Goal: Transaction & Acquisition: Download file/media

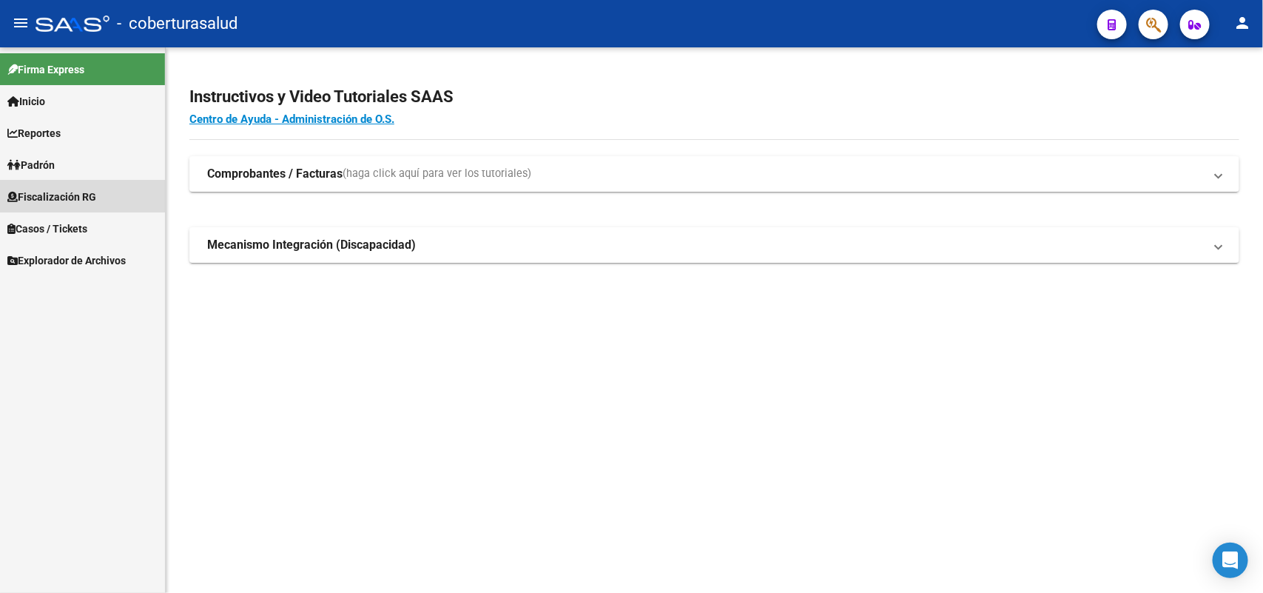
click at [64, 191] on span "Fiscalización RG" at bounding box center [51, 197] width 89 height 16
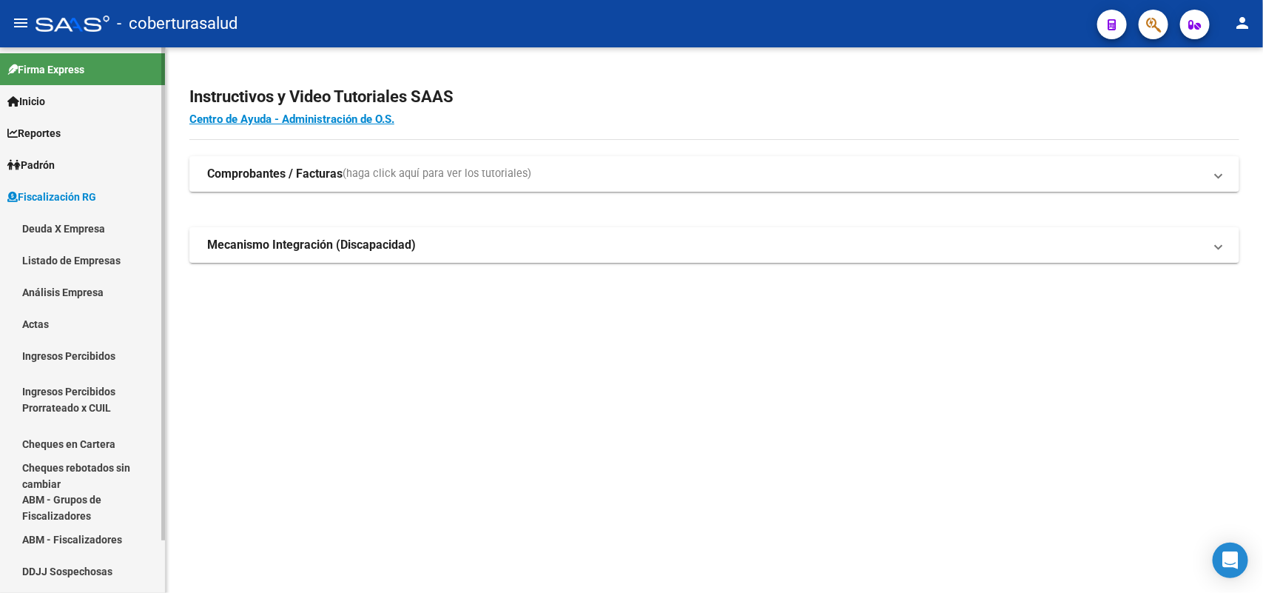
click at [64, 193] on span "Fiscalización RG" at bounding box center [51, 197] width 89 height 16
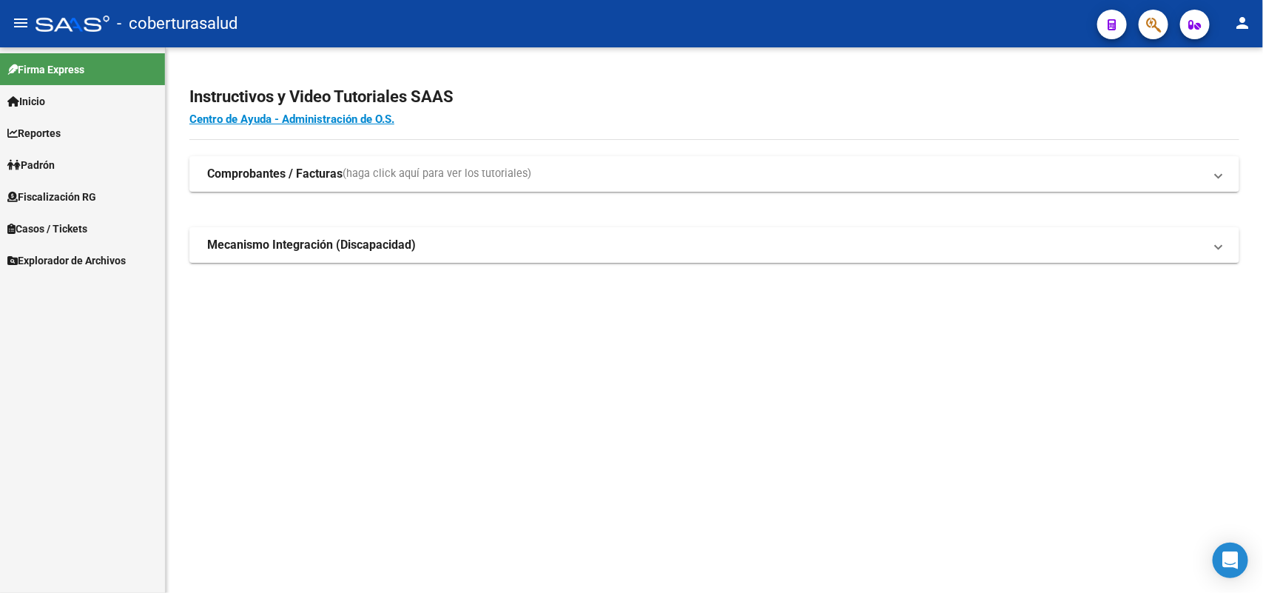
click at [55, 161] on span "Padrón" at bounding box center [30, 165] width 47 height 16
click at [86, 227] on link "Análisis Afiliado" at bounding box center [82, 228] width 165 height 32
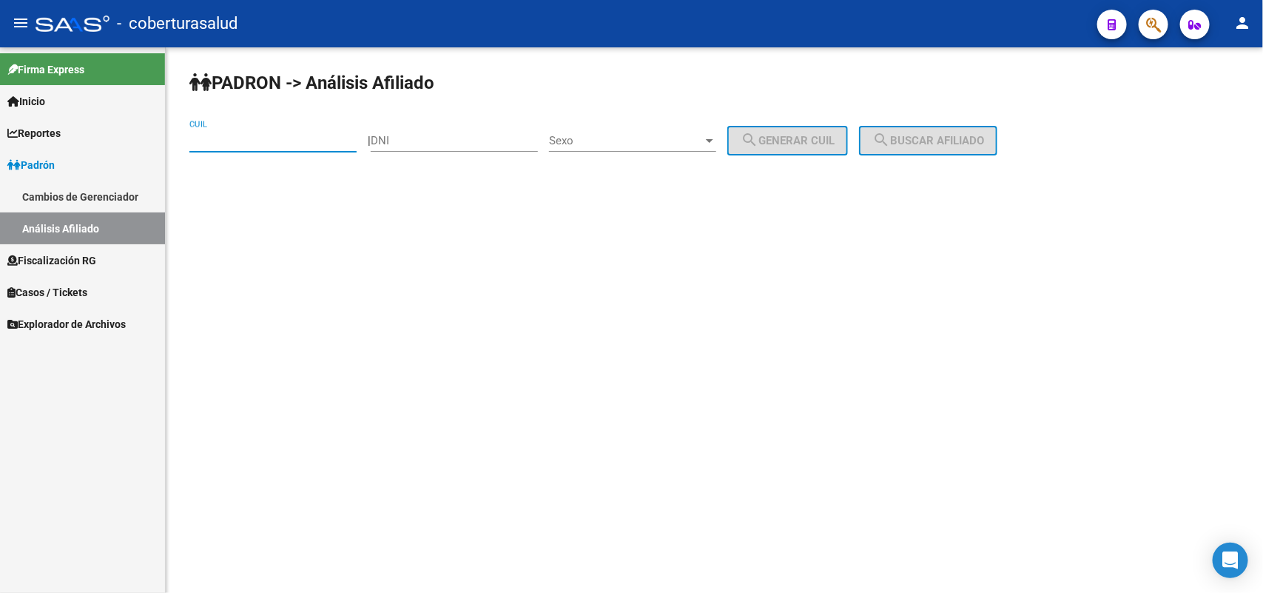
click at [289, 135] on input "CUIL" at bounding box center [272, 140] width 167 height 13
paste input "20-44446324-5"
type input "20-44446324-5"
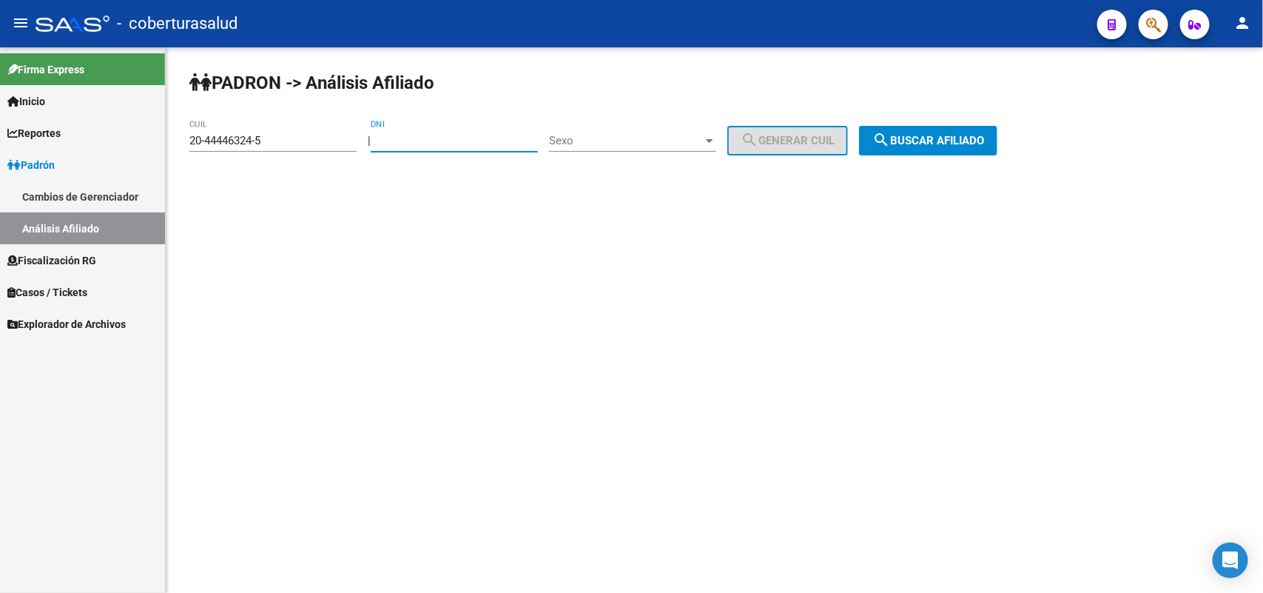
click at [454, 135] on input "DNI" at bounding box center [454, 140] width 167 height 13
type input "44446324"
click at [943, 134] on span "search Buscar afiliado" at bounding box center [928, 140] width 112 height 13
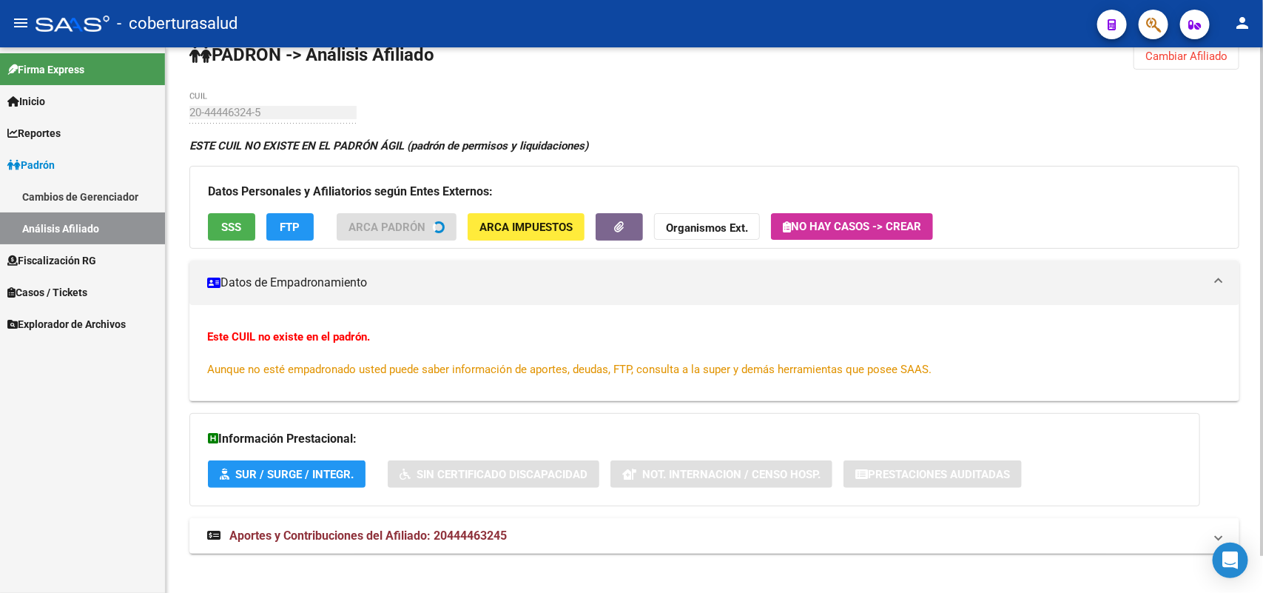
scroll to position [39, 0]
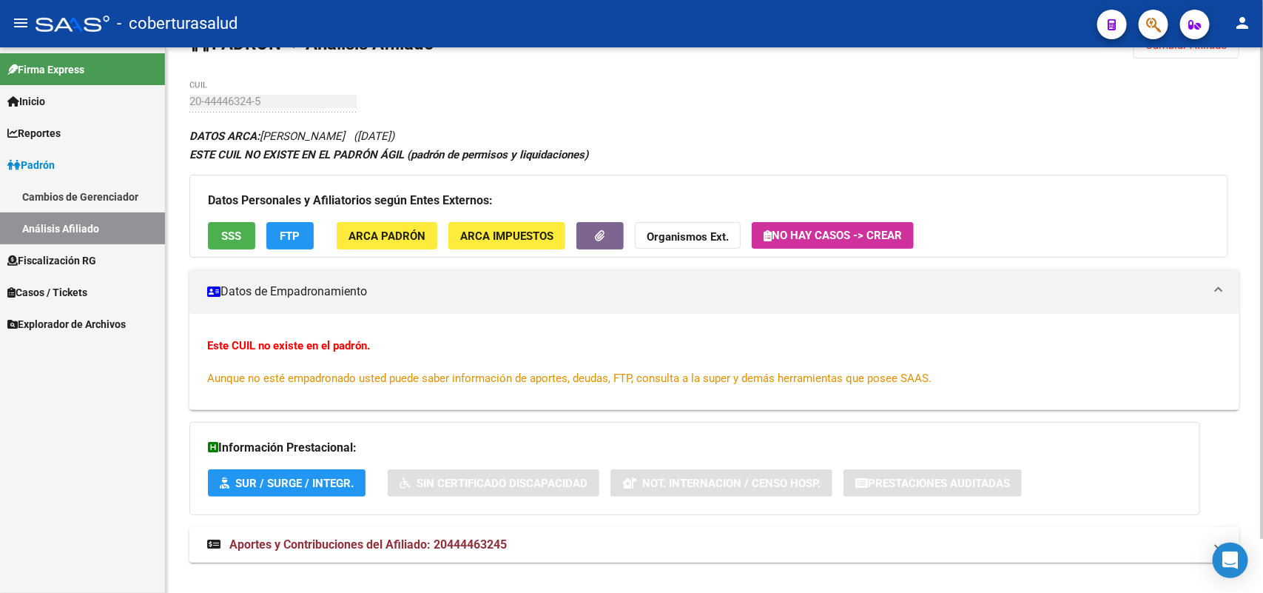
click at [296, 545] on span "Aportes y Contribuciones del Afiliado: 20444463245" at bounding box center [367, 544] width 277 height 14
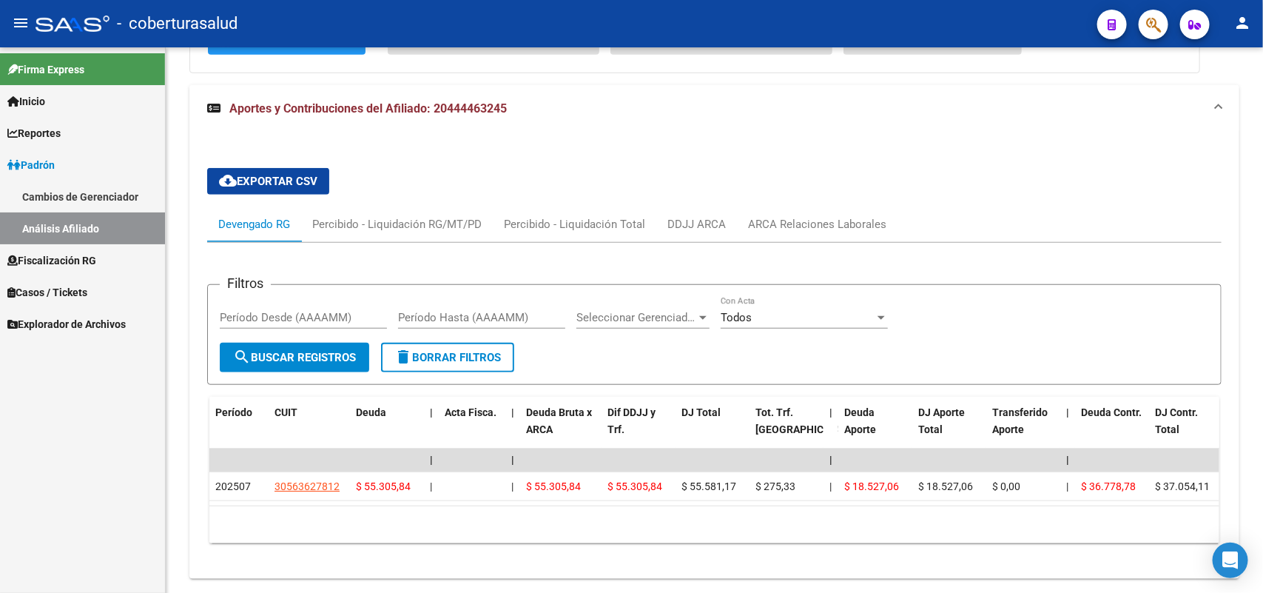
scroll to position [439, 0]
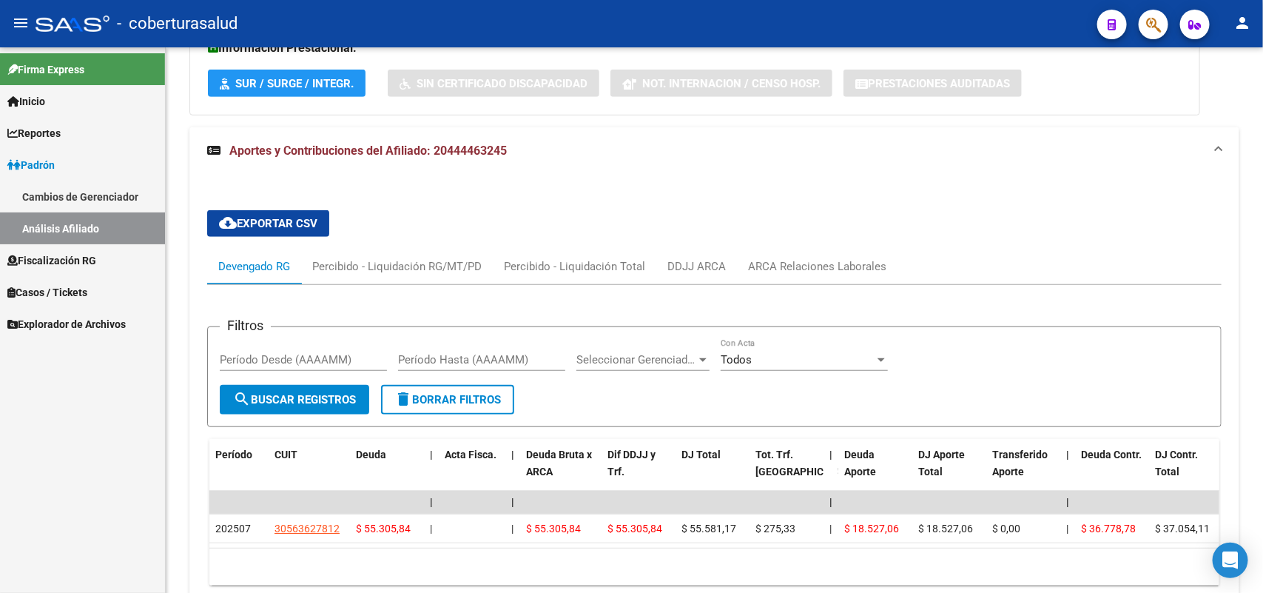
click at [47, 157] on span "Padrón" at bounding box center [30, 165] width 47 height 16
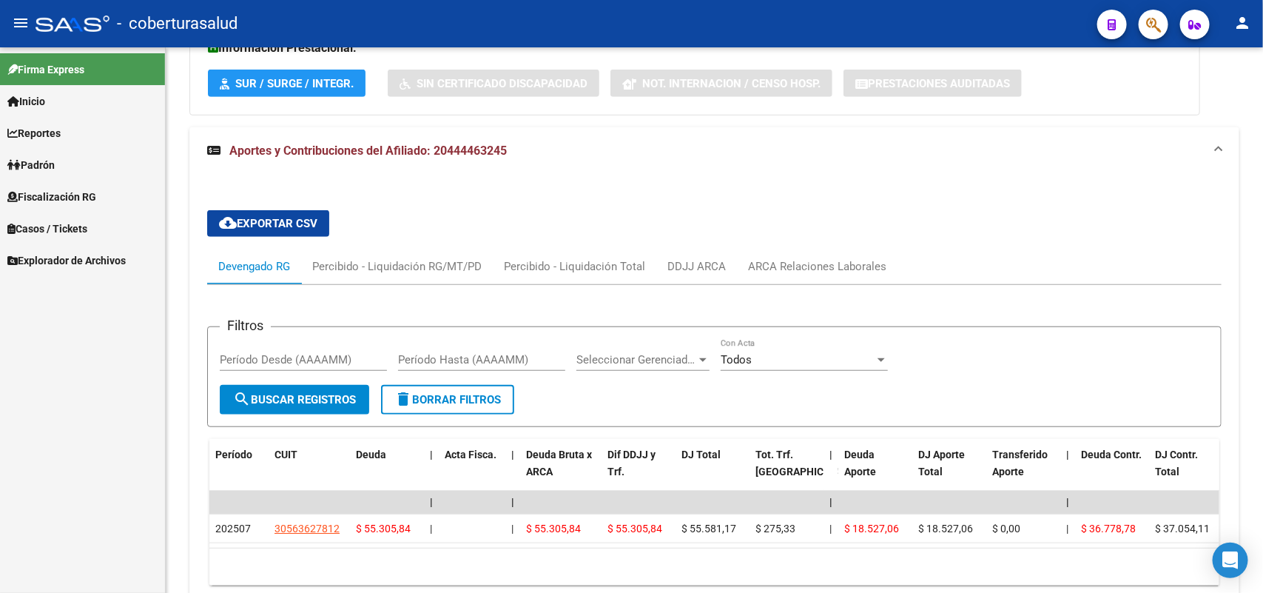
click at [50, 130] on span "Reportes" at bounding box center [33, 133] width 53 height 16
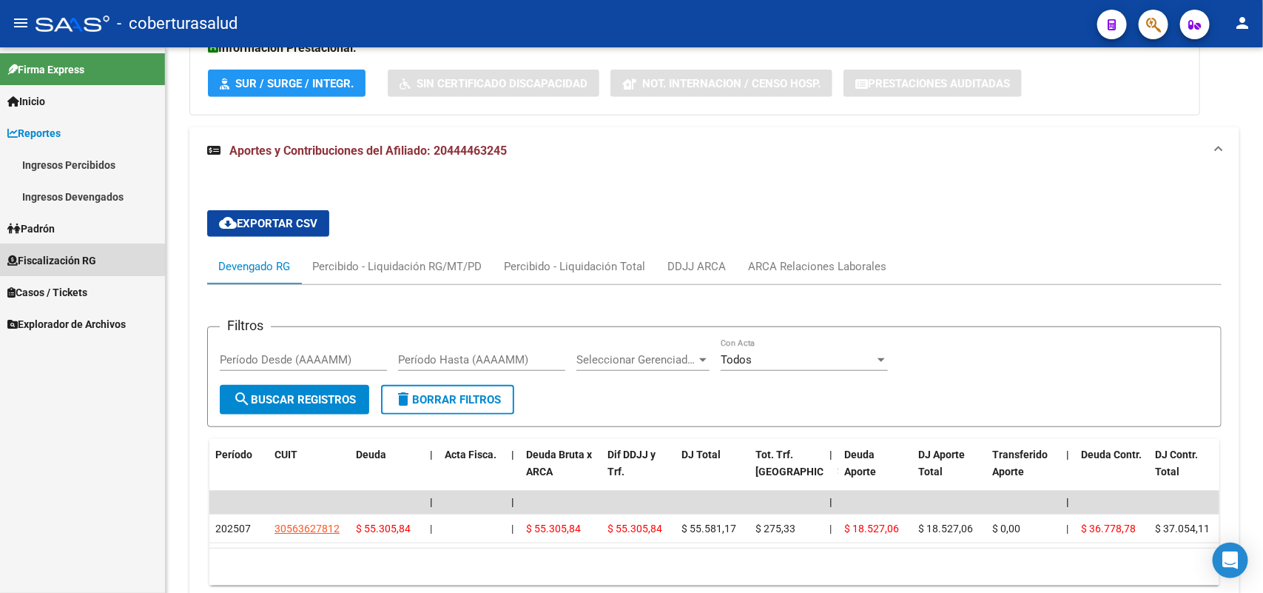
click at [43, 248] on link "Fiscalización RG" at bounding box center [82, 260] width 165 height 32
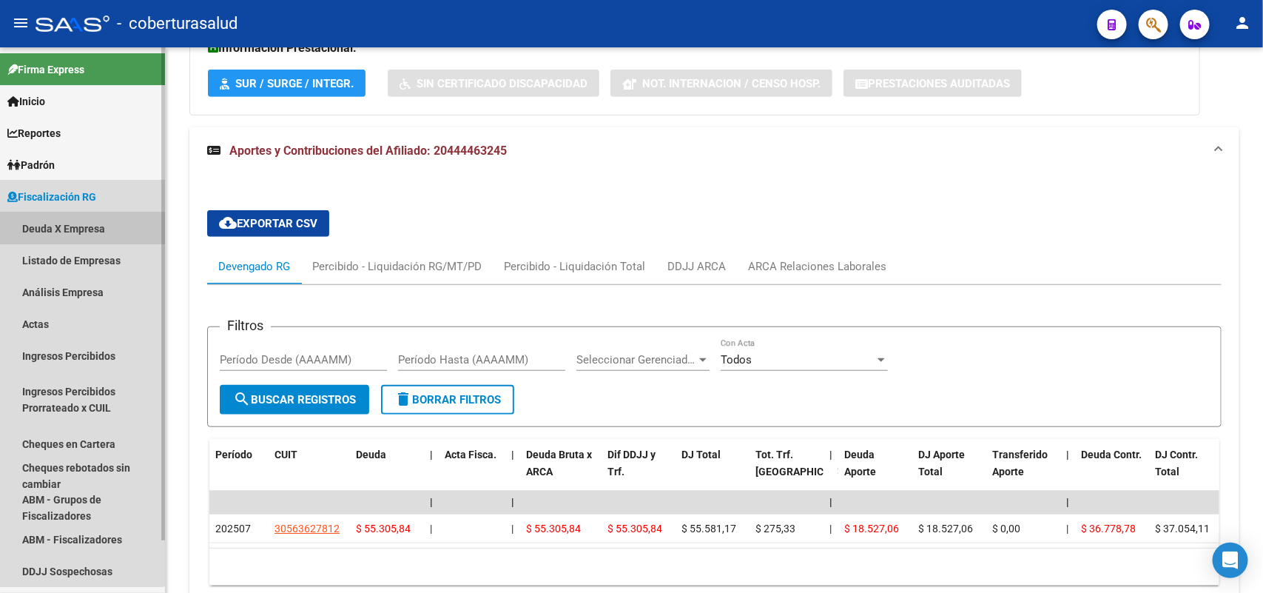
click at [57, 230] on link "Deuda X Empresa" at bounding box center [82, 228] width 165 height 32
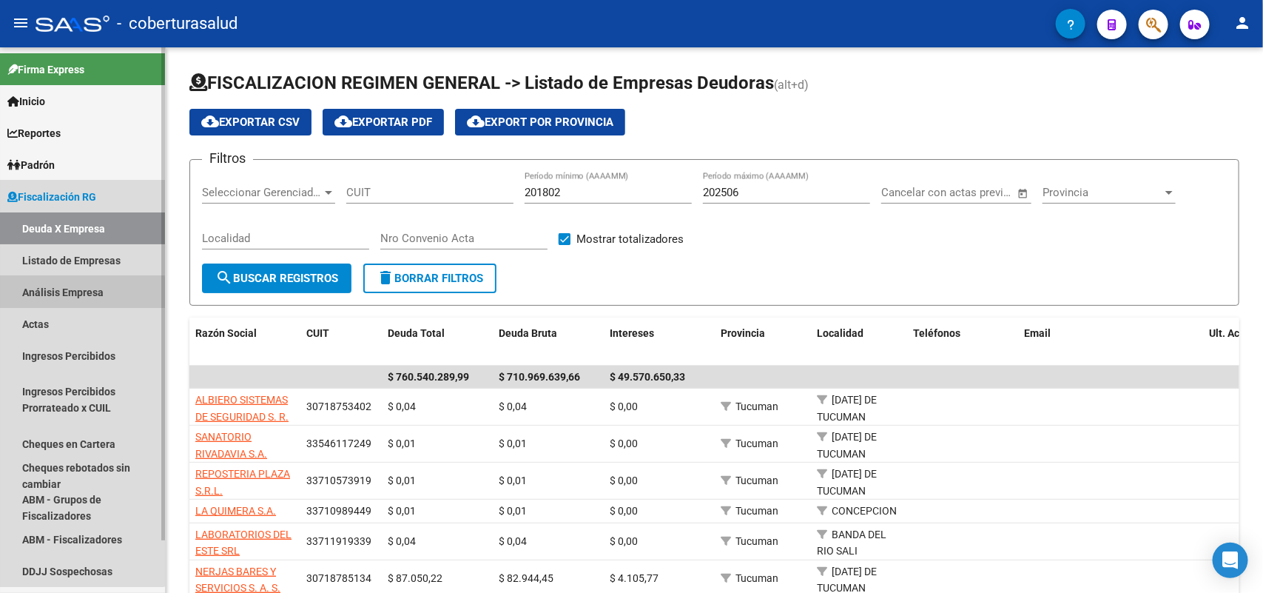
click at [65, 294] on link "Análisis Empresa" at bounding box center [82, 292] width 165 height 32
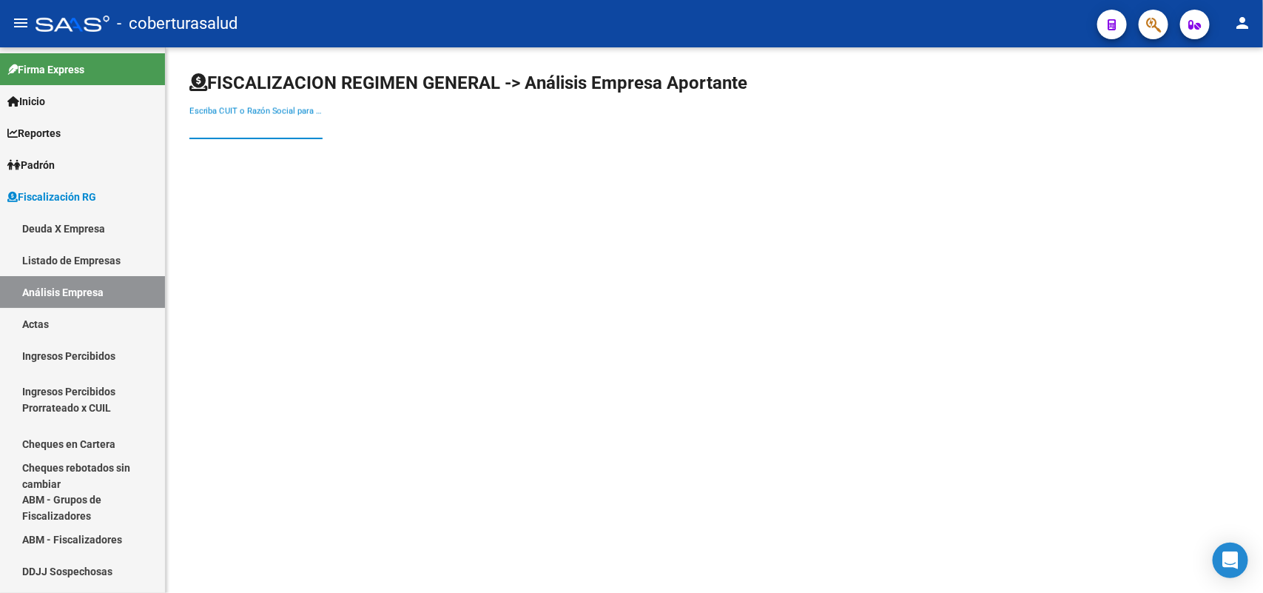
click at [275, 121] on input "Escriba CUIT o Razón Social para buscar" at bounding box center [255, 127] width 133 height 13
paste input "30709374873"
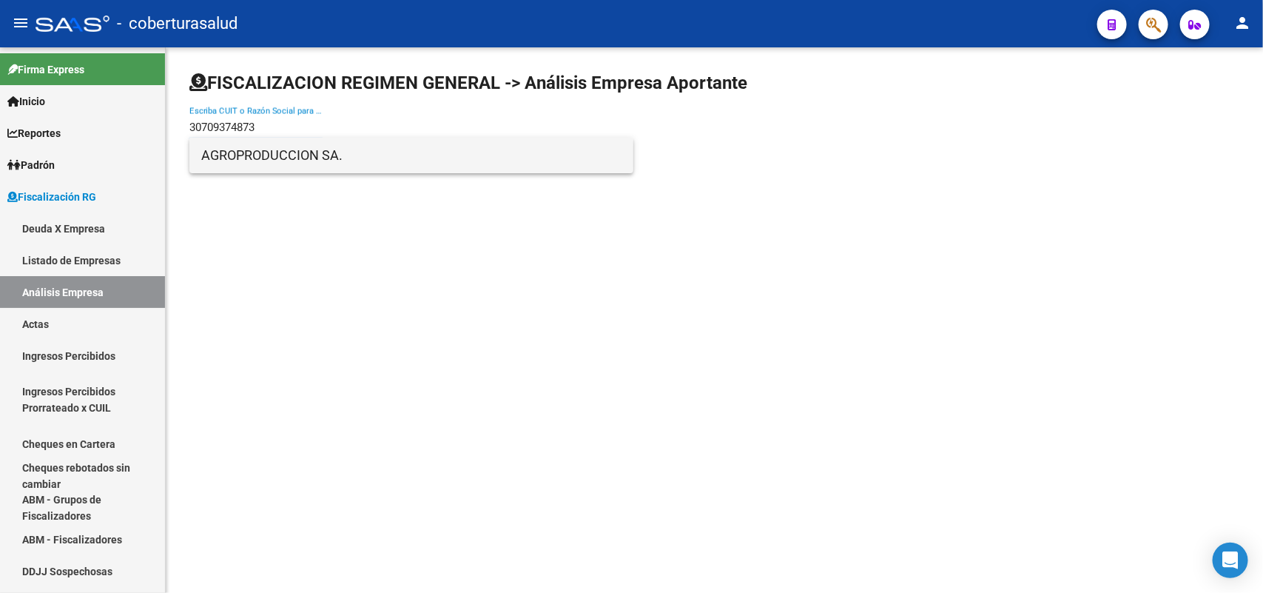
type input "30709374873"
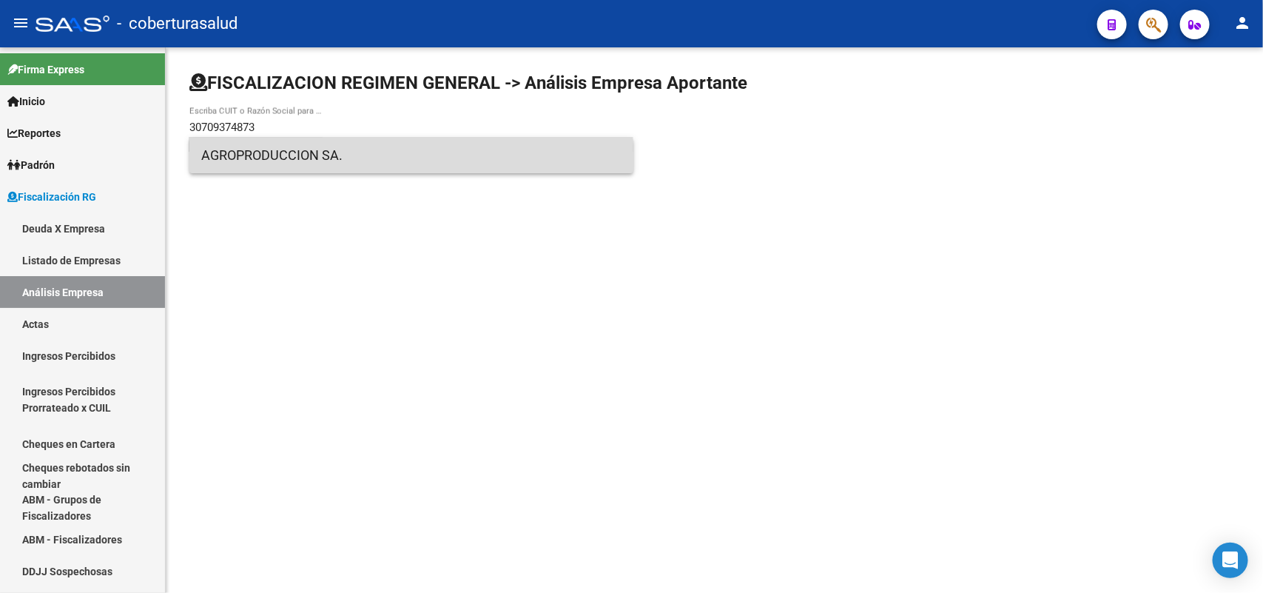
click at [246, 164] on span "AGROPRODUCCION SA." at bounding box center [411, 156] width 420 height 36
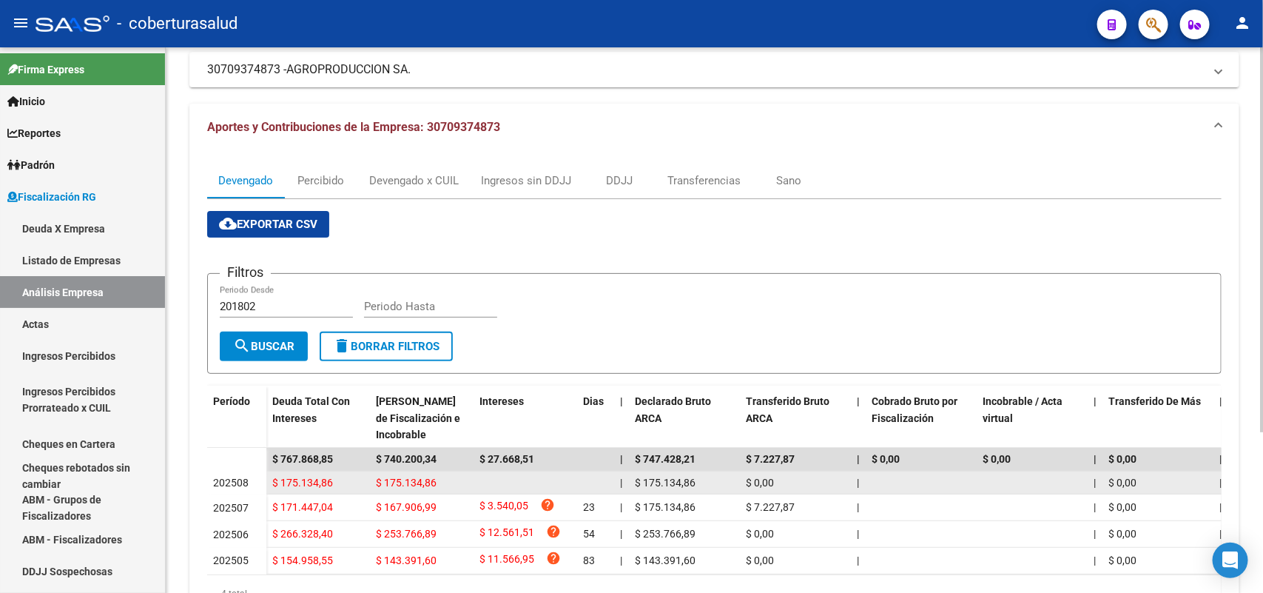
scroll to position [226, 0]
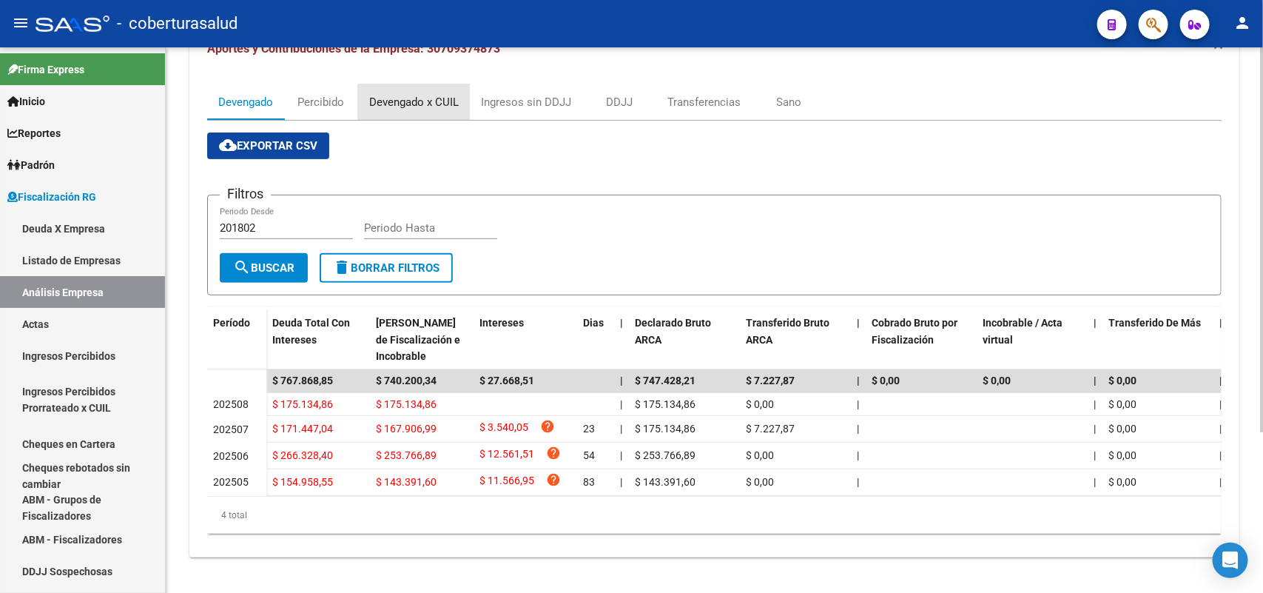
click at [423, 84] on div "Devengado x CUIL" at bounding box center [414, 102] width 112 height 36
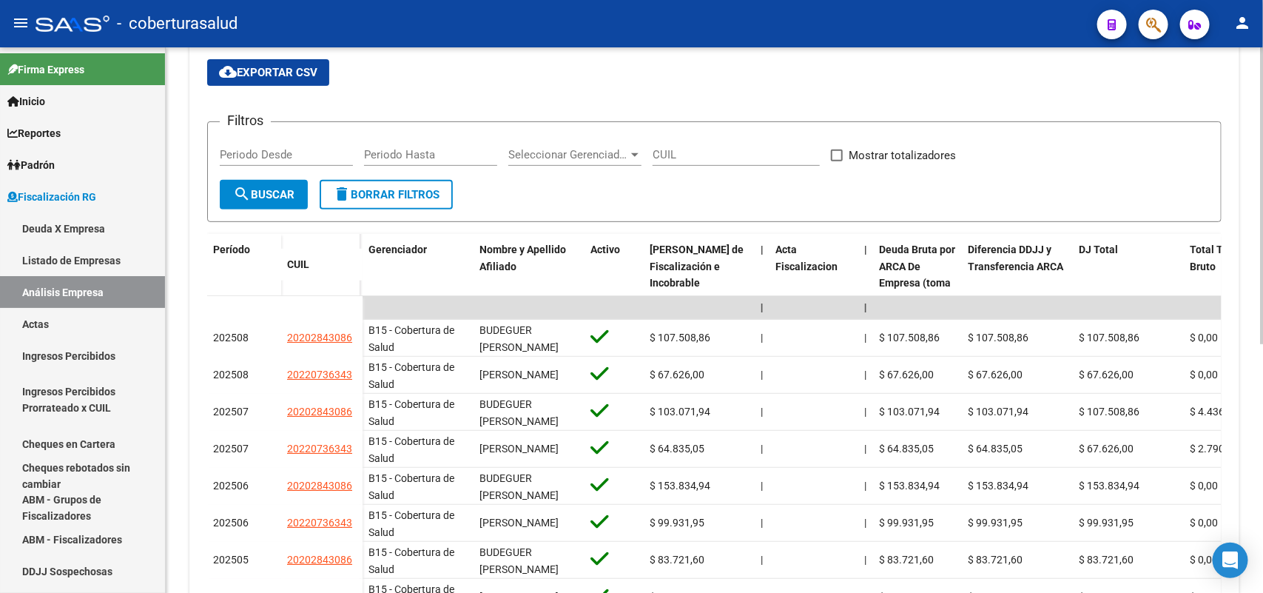
scroll to position [277, 0]
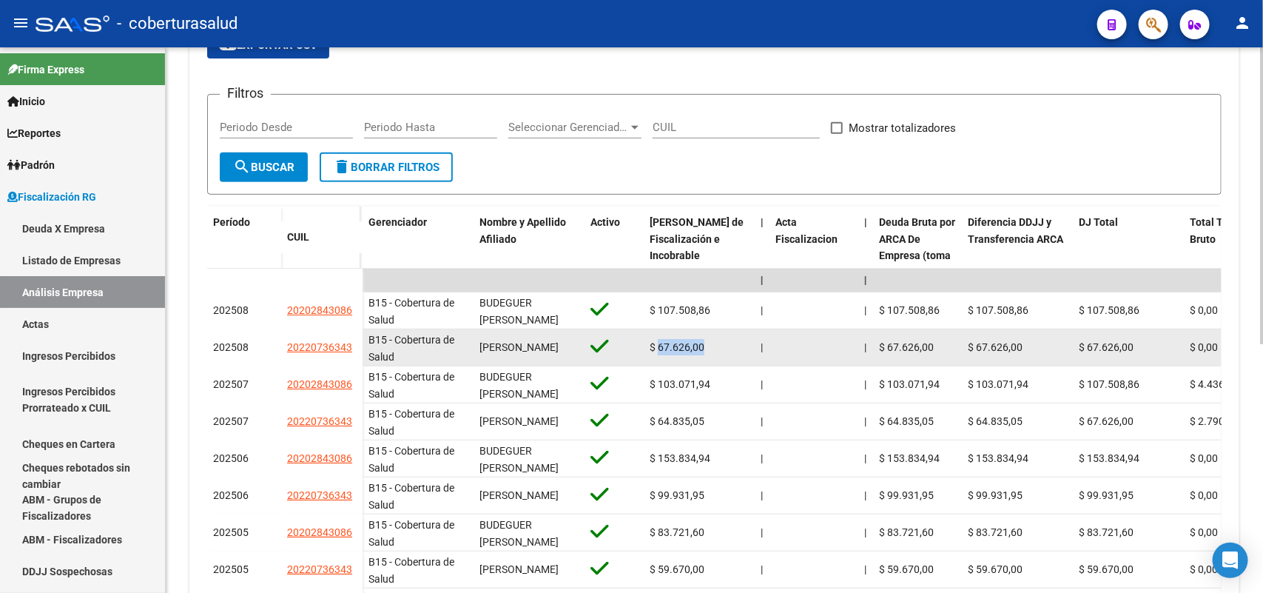
drag, startPoint x: 656, startPoint y: 382, endPoint x: 711, endPoint y: 383, distance: 54.8
click at [711, 356] on div "$ 67.626,00" at bounding box center [699, 347] width 99 height 17
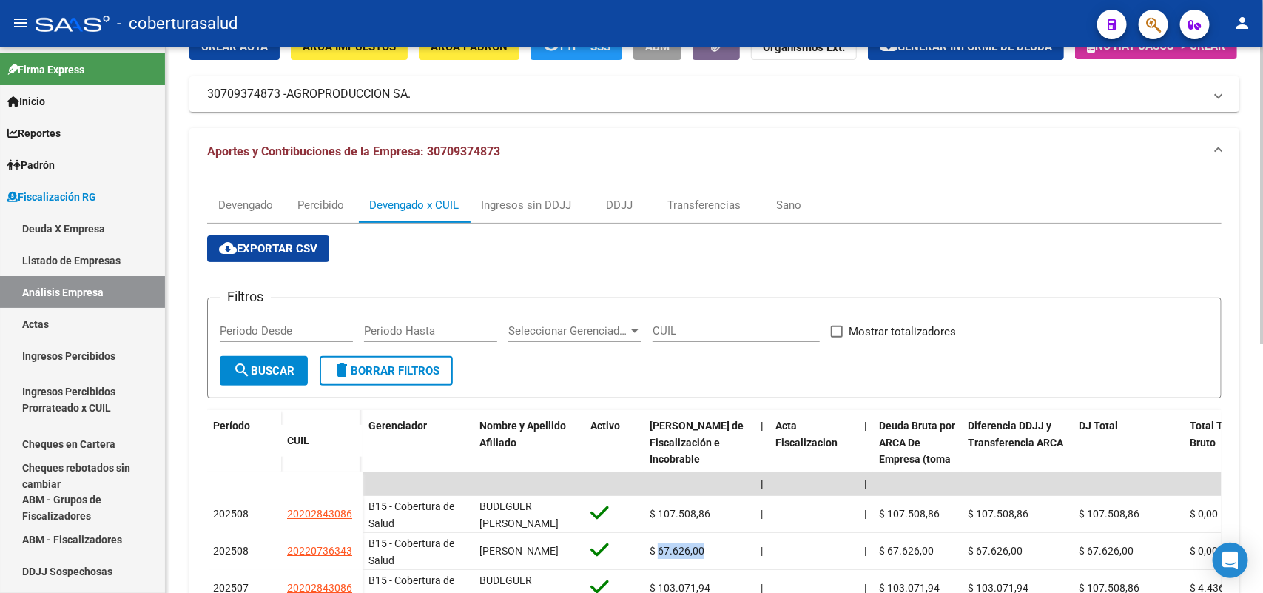
scroll to position [0, 0]
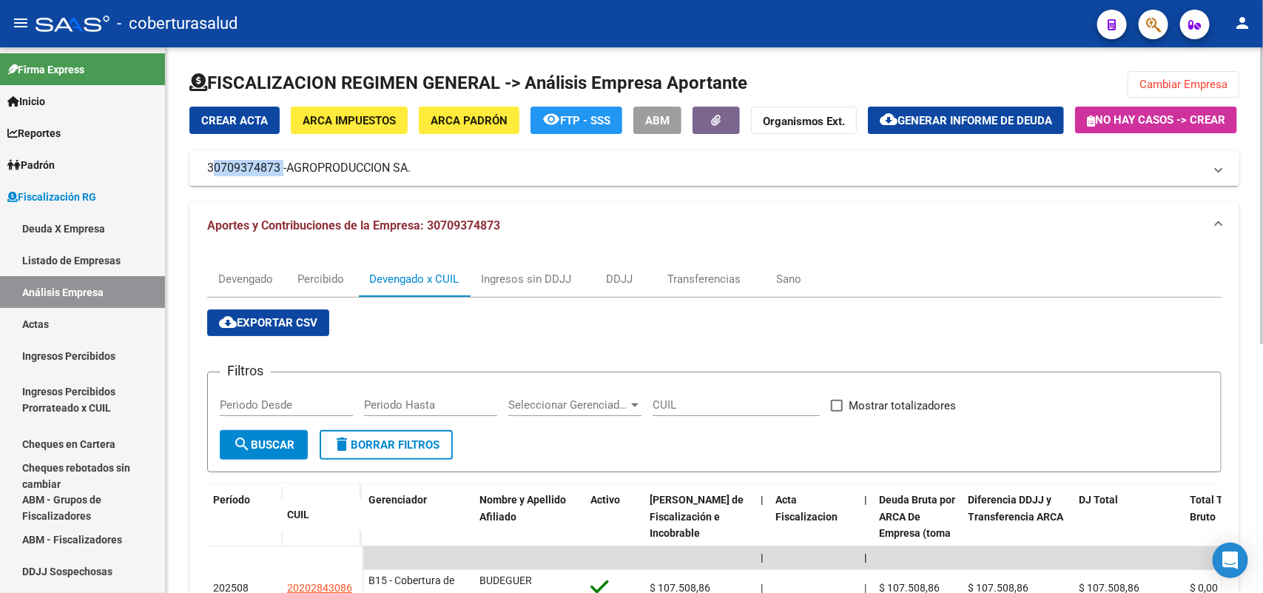
drag, startPoint x: 207, startPoint y: 204, endPoint x: 278, endPoint y: 209, distance: 71.2
click at [278, 176] on mat-panel-title "30709374873 - AGROPRODUCCION SA." at bounding box center [705, 168] width 997 height 16
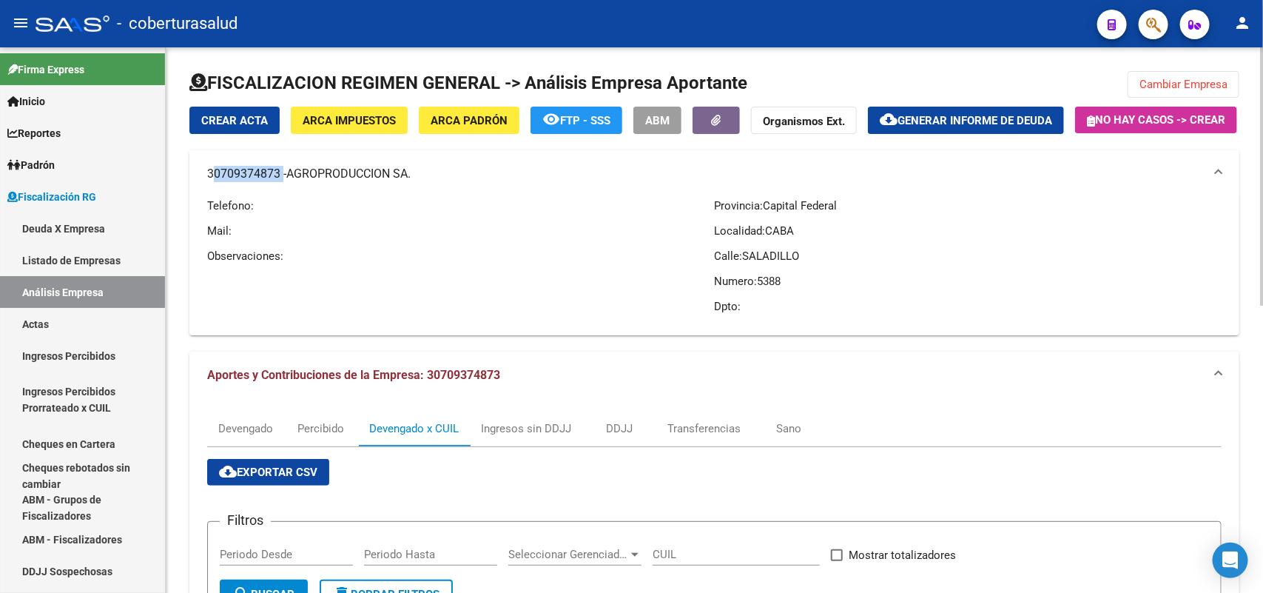
copy mat-panel-title "30709374873"
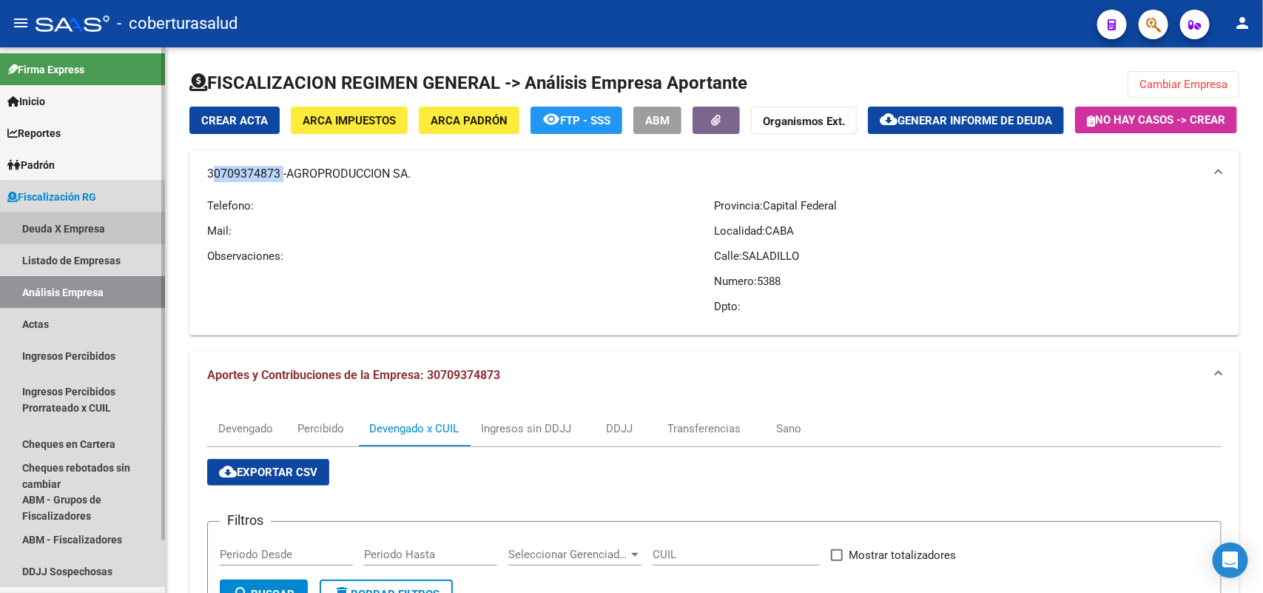
click at [89, 216] on link "Deuda X Empresa" at bounding box center [82, 228] width 165 height 32
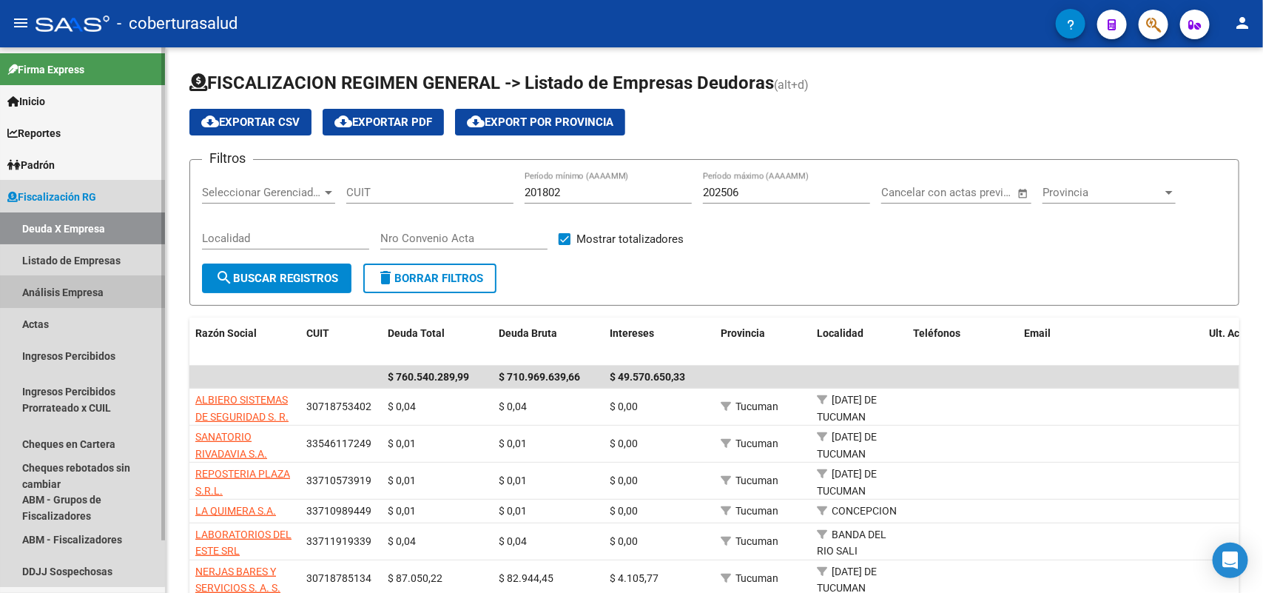
click at [60, 300] on link "Análisis Empresa" at bounding box center [82, 292] width 165 height 32
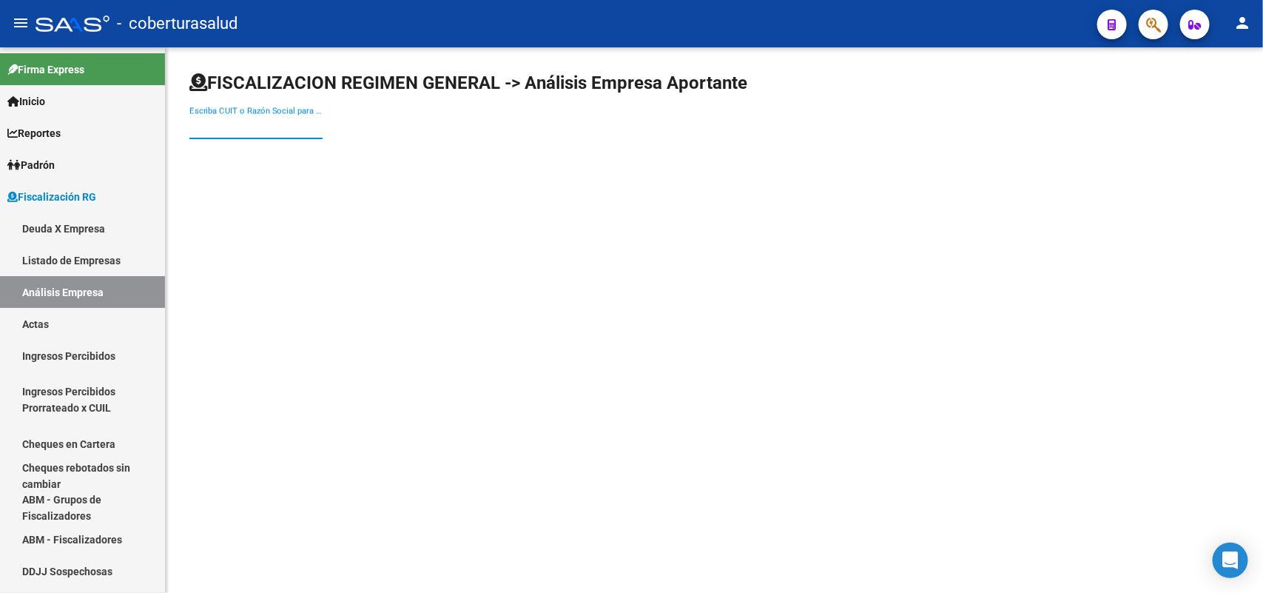
paste input "30563627812 FECHA:"
click at [204, 128] on input "Escriba CUIT o Razón Social para buscar" at bounding box center [255, 127] width 133 height 13
type input "30563627812 FECHA:"
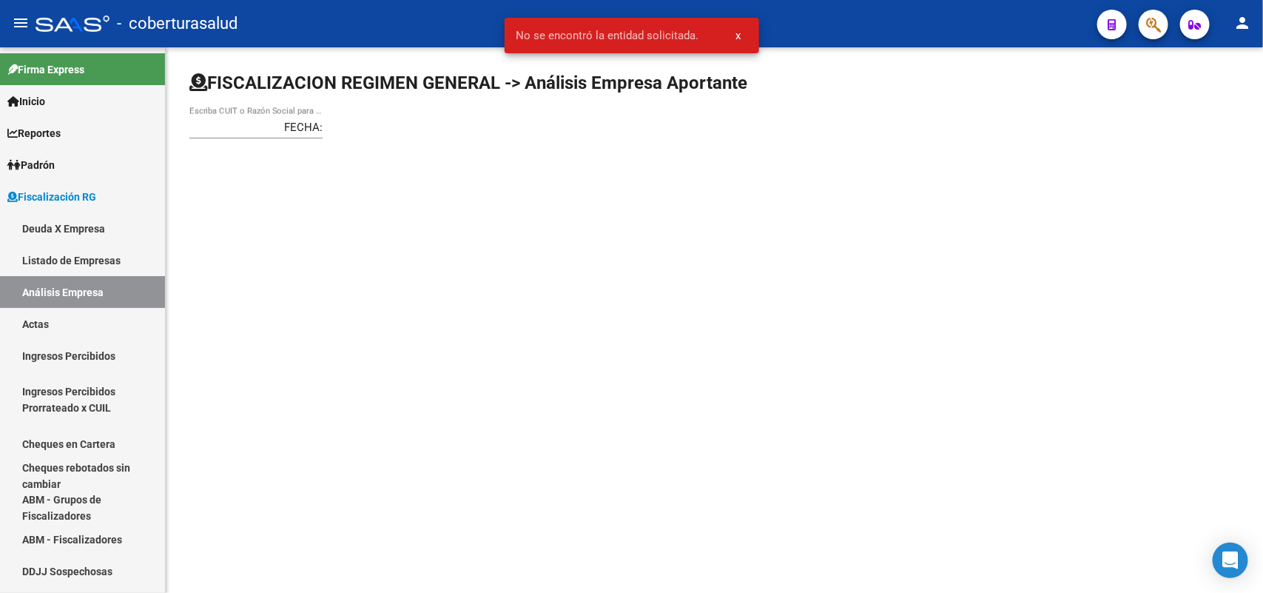
scroll to position [0, 0]
drag, startPoint x: 263, startPoint y: 127, endPoint x: 156, endPoint y: 127, distance: 106.6
click at [156, 127] on mat-sidenav-container "Firma Express Inicio Calendario SSS Instructivos Contacto OS Reportes Ingresos …" at bounding box center [631, 319] width 1263 height 545
click at [320, 296] on mat-sidenav-content "FISCALIZACION REGIMEN GENERAL -> Análisis Empresa Aportante 30563627812 FECHA: …" at bounding box center [714, 319] width 1097 height 545
drag, startPoint x: 719, startPoint y: 34, endPoint x: 756, endPoint y: 58, distance: 44.6
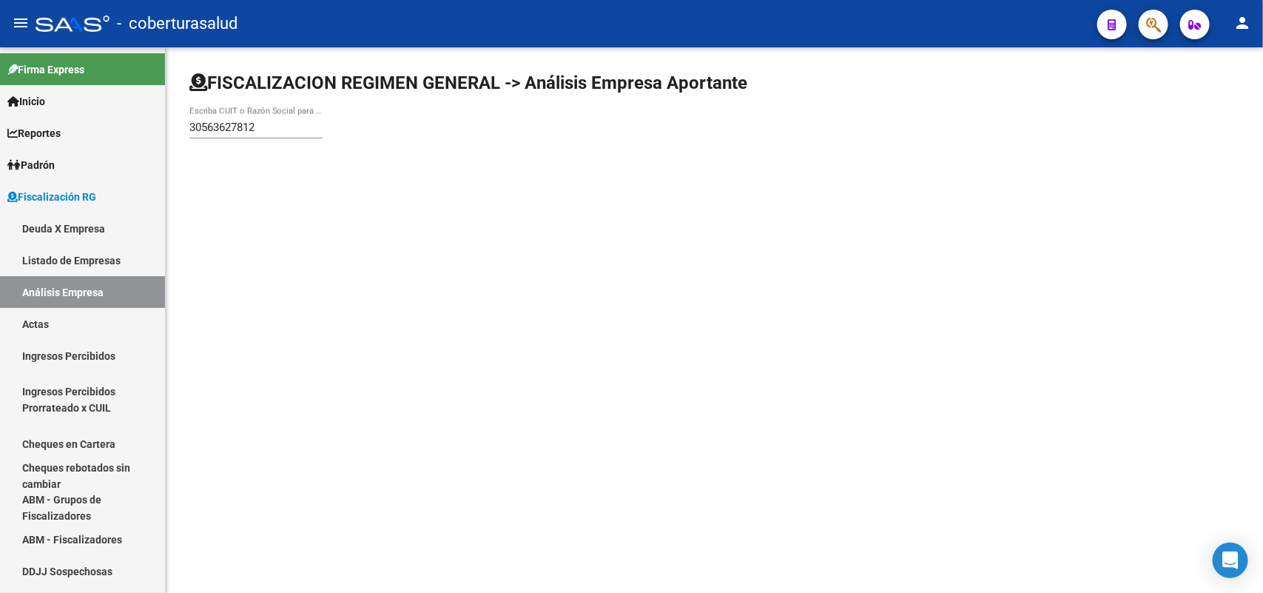
drag, startPoint x: 364, startPoint y: 400, endPoint x: 316, endPoint y: 368, distance: 58.1
click at [364, 400] on mat-sidenav-content "FISCALIZACION REGIMEN GENERAL -> Análisis Empresa Aportante 30563627812 FECHA: …" at bounding box center [714, 319] width 1097 height 545
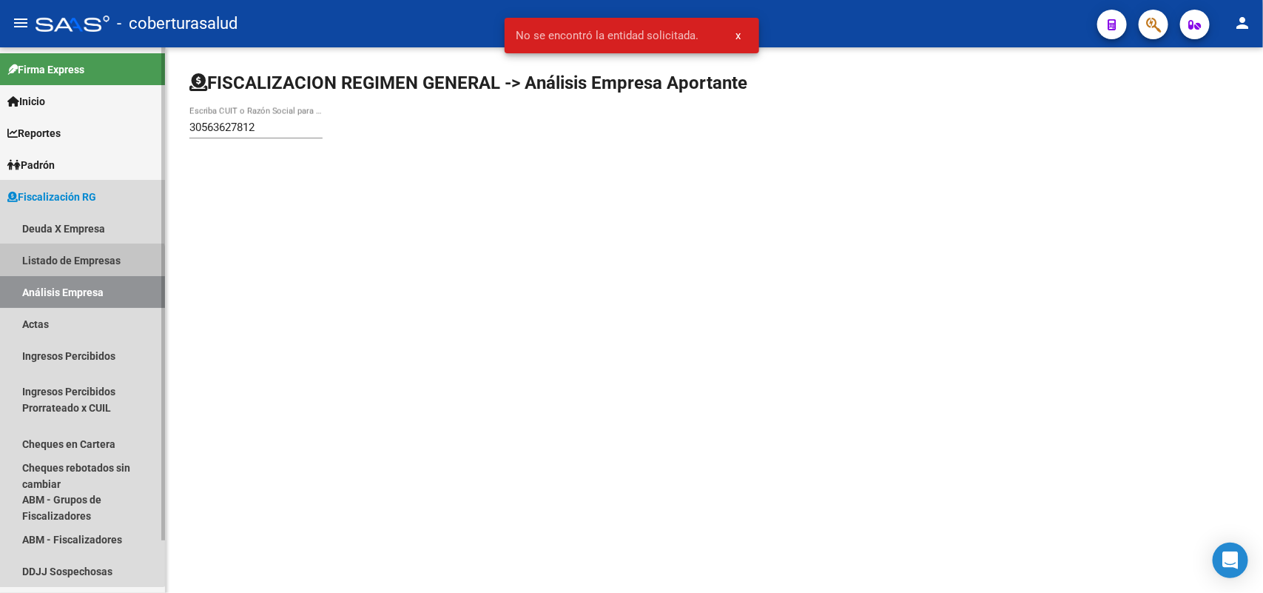
click at [55, 269] on link "Listado de Empresas" at bounding box center [82, 260] width 165 height 32
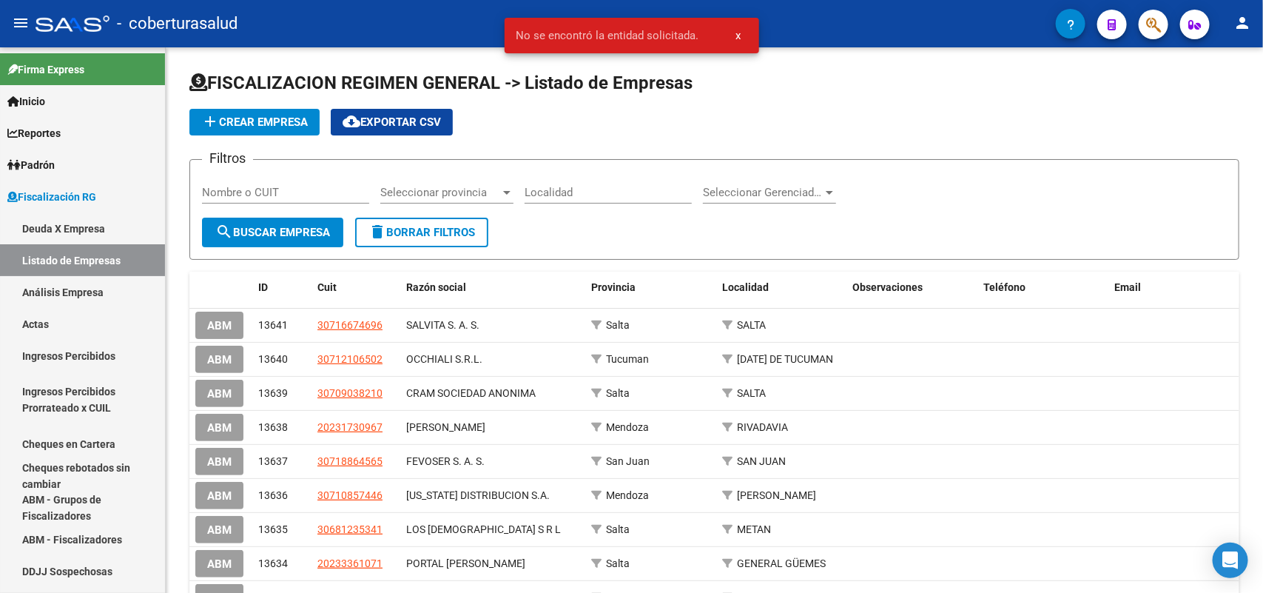
click at [741, 34] on span "x" at bounding box center [738, 35] width 5 height 13
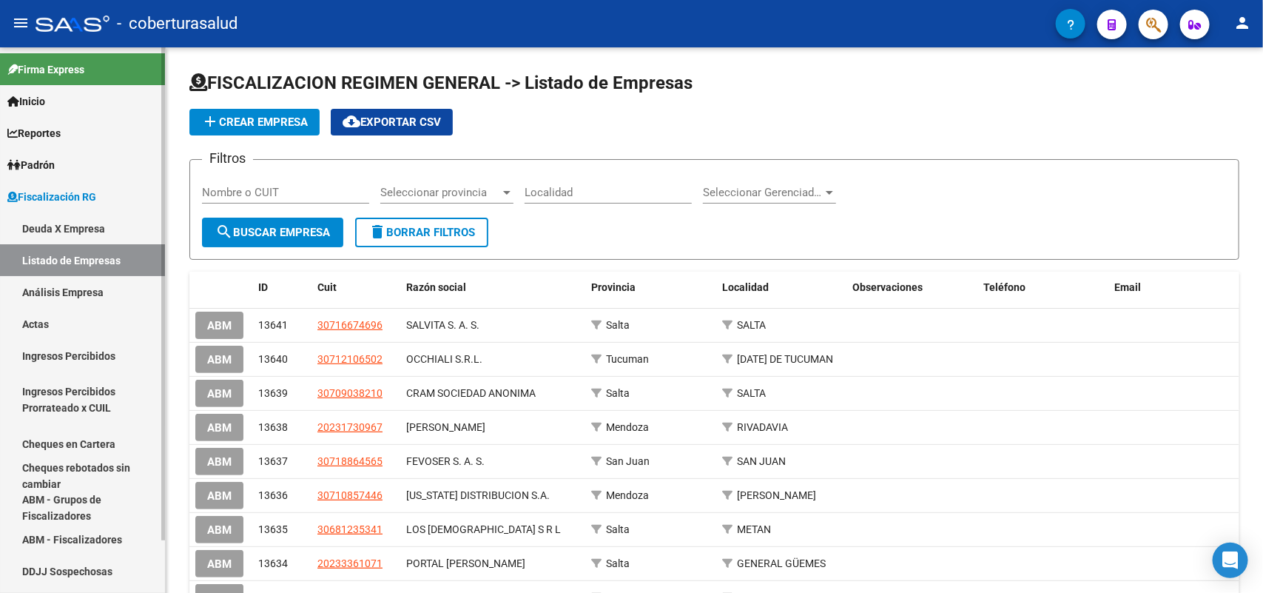
click at [60, 289] on link "Análisis Empresa" at bounding box center [82, 292] width 165 height 32
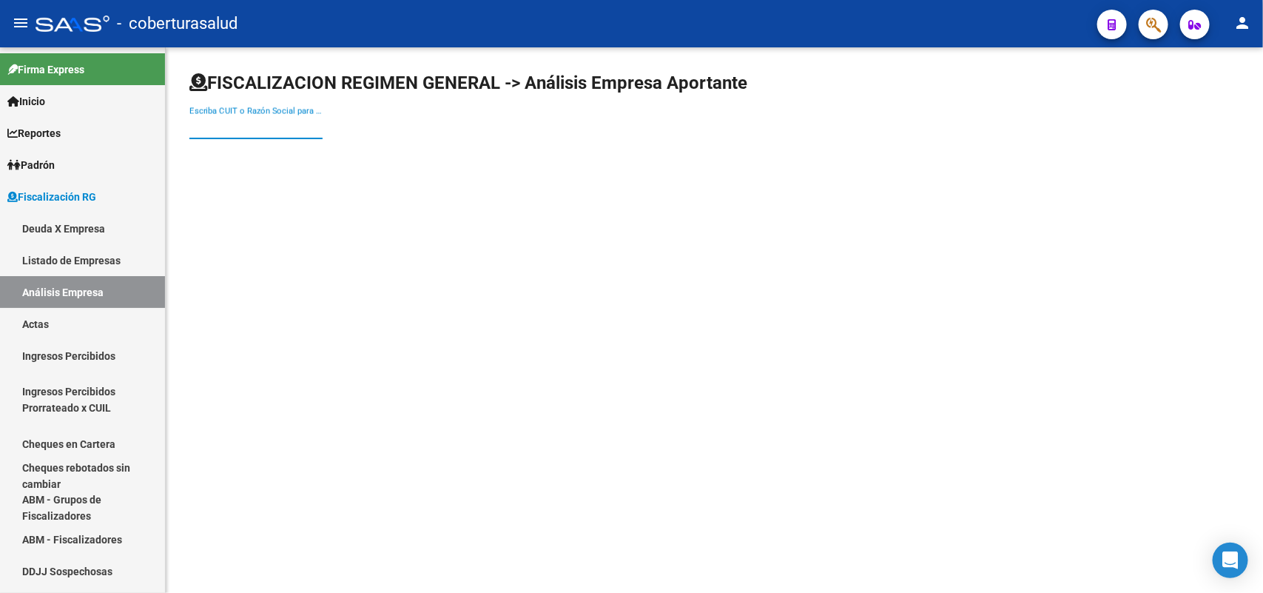
paste input "30563627812"
click at [230, 128] on input "Escriba CUIT o Razón Social para buscar" at bounding box center [255, 127] width 133 height 13
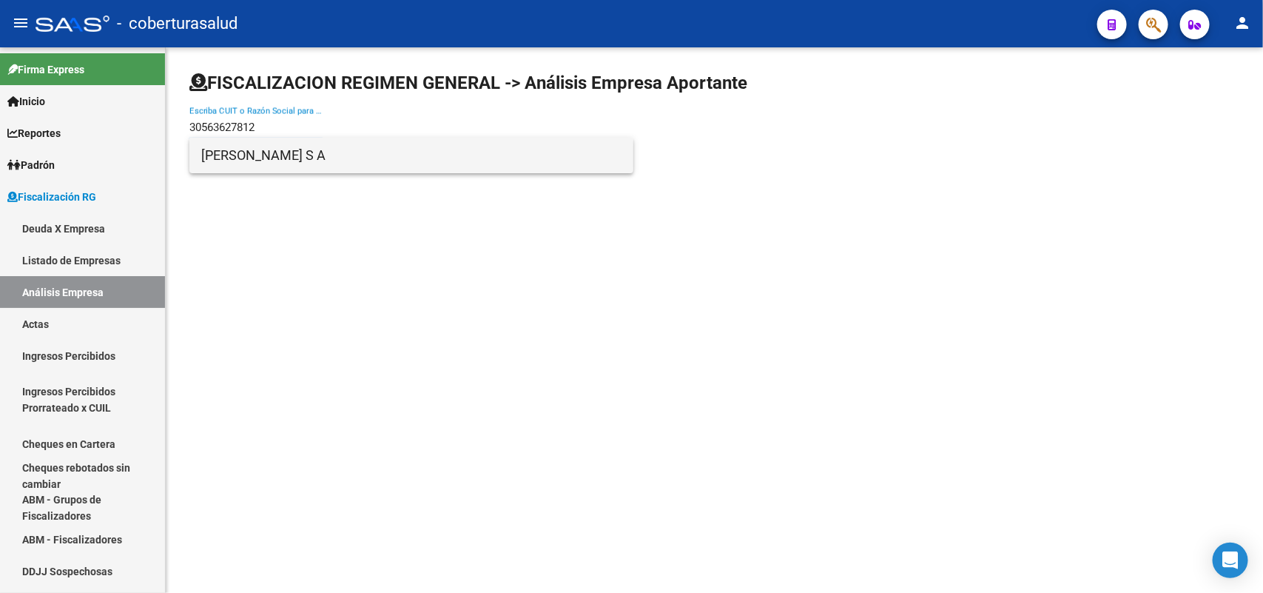
type input "30563627812"
click at [269, 157] on span "[PERSON_NAME] S A" at bounding box center [411, 156] width 420 height 36
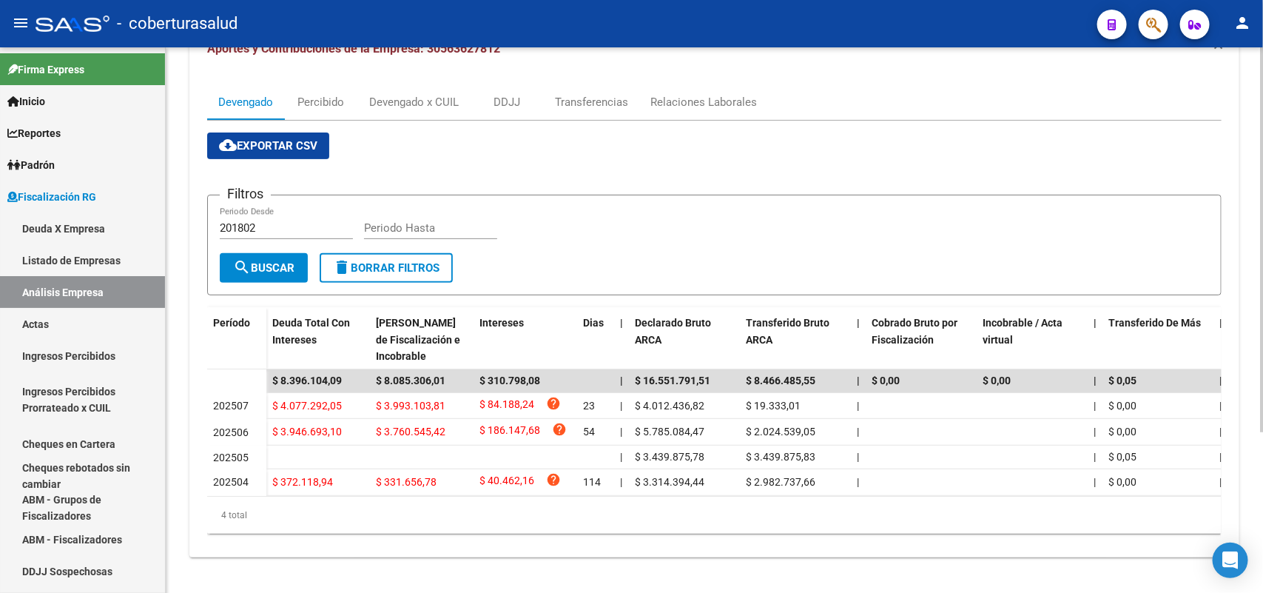
scroll to position [226, 0]
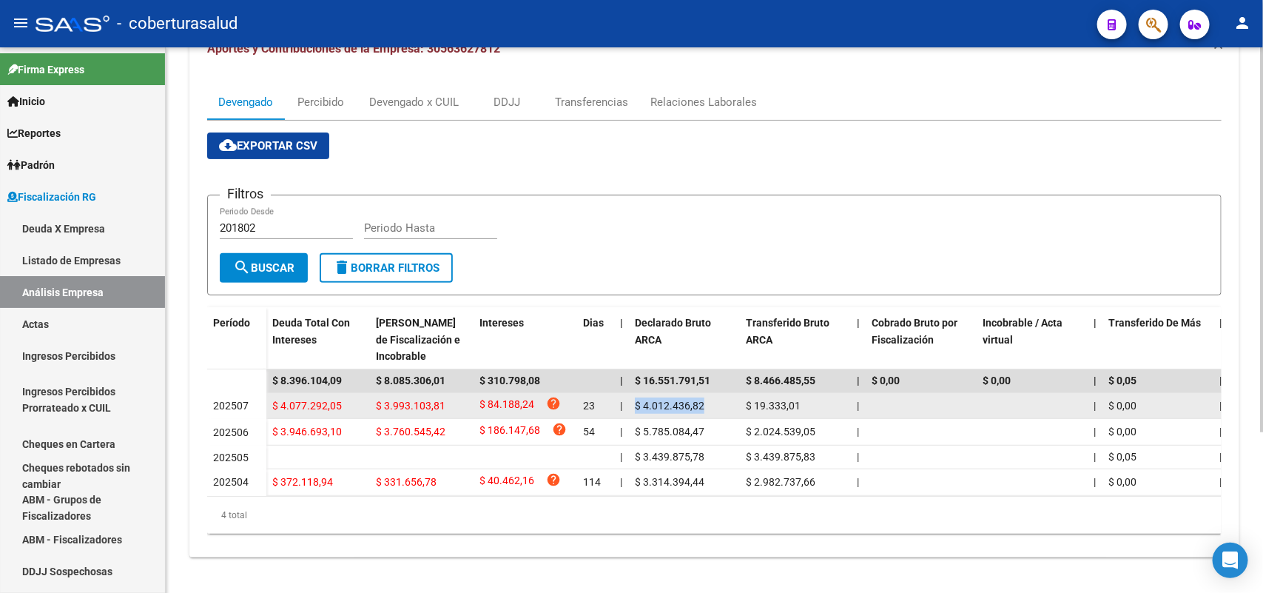
drag, startPoint x: 666, startPoint y: 394, endPoint x: 708, endPoint y: 393, distance: 42.2
click at [708, 397] on div "$ 4.012.436,82" at bounding box center [684, 405] width 99 height 17
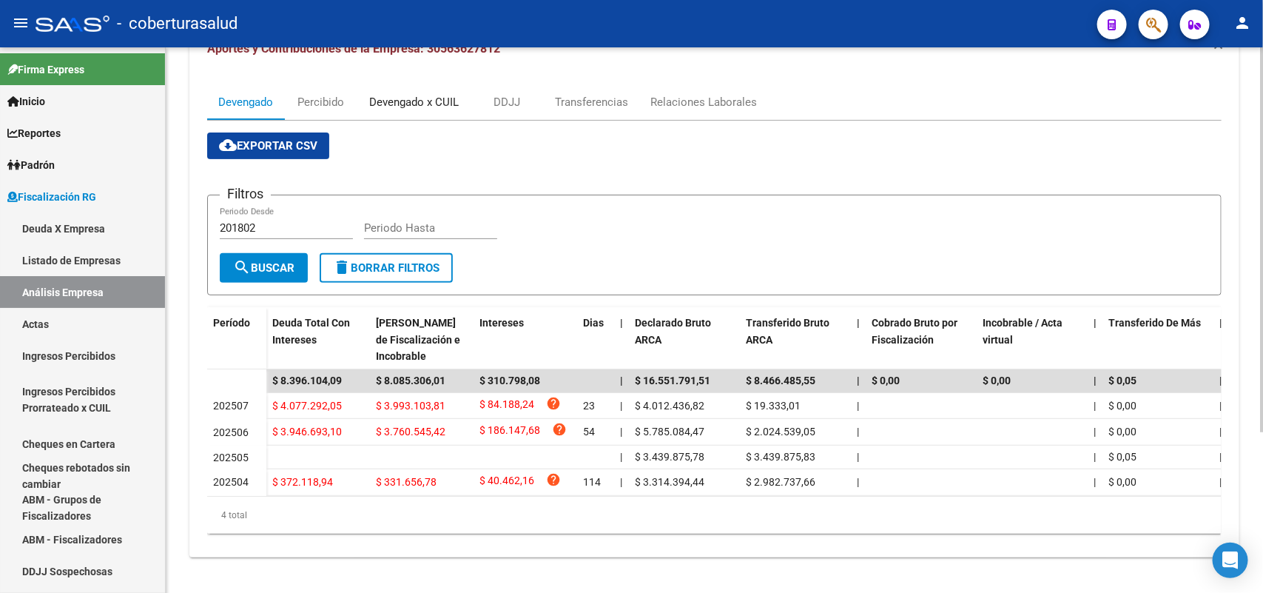
click at [403, 94] on div "Devengado x CUIL" at bounding box center [414, 102] width 90 height 16
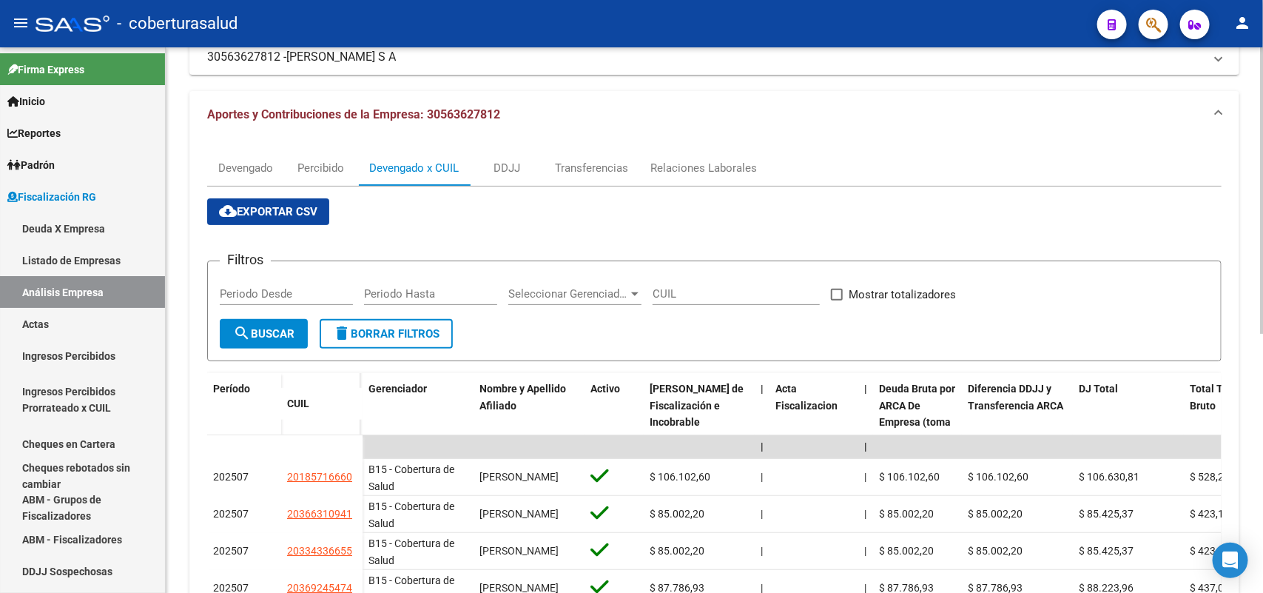
scroll to position [0, 0]
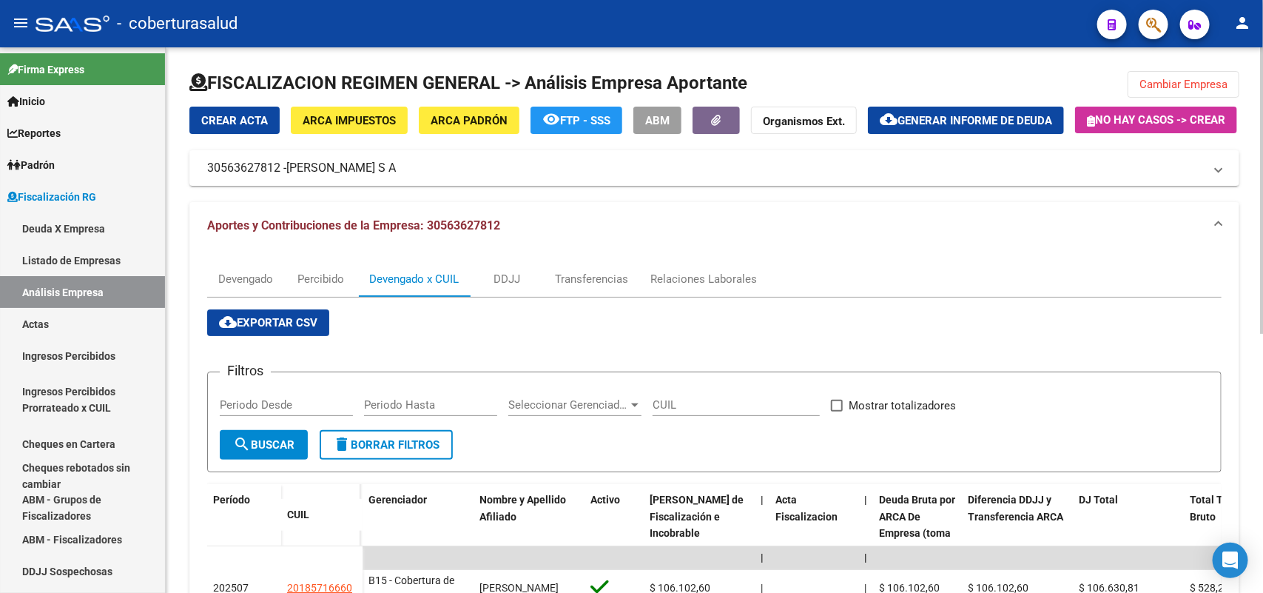
click at [291, 329] on span "cloud_download Exportar CSV" at bounding box center [268, 322] width 98 height 13
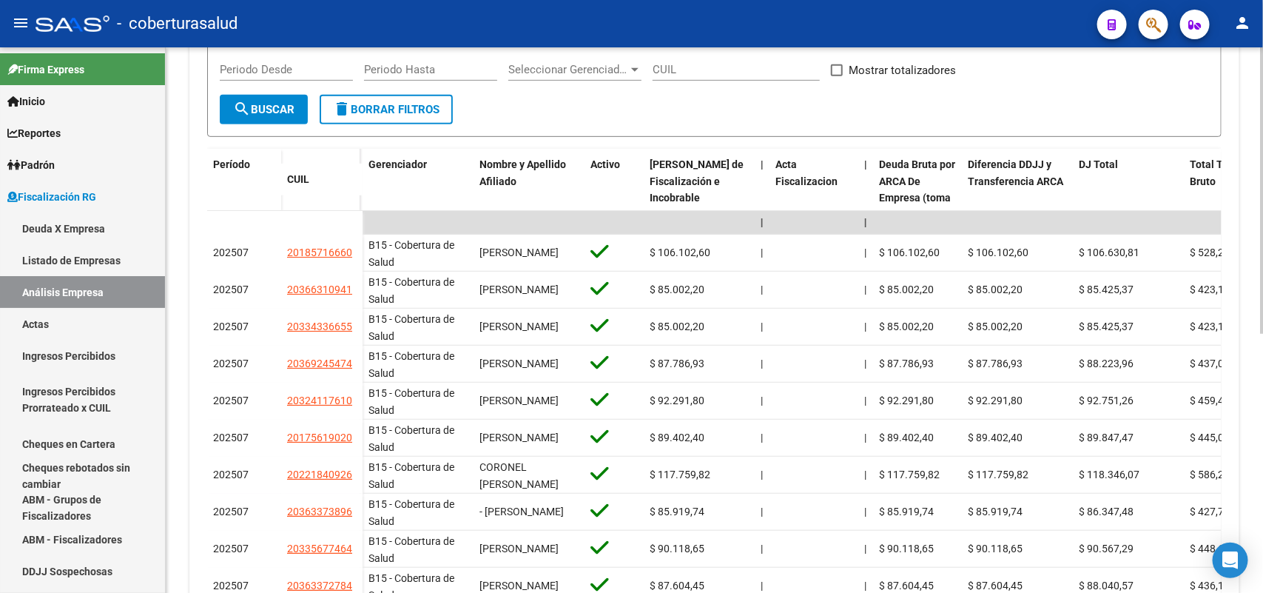
scroll to position [185, 0]
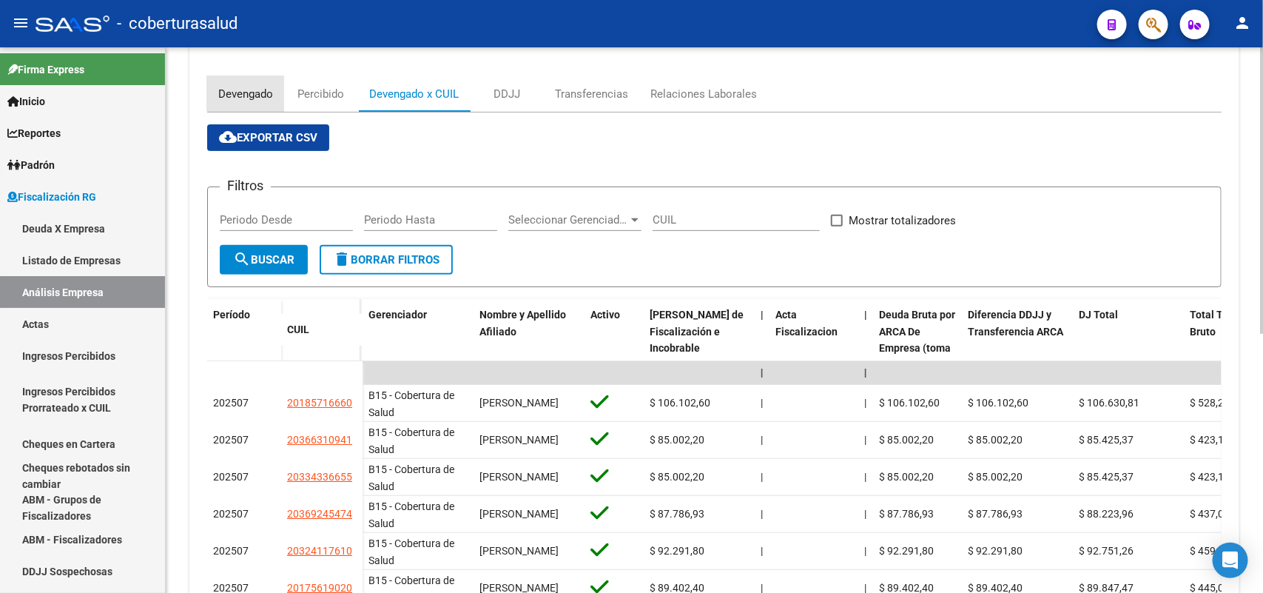
drag, startPoint x: 268, startPoint y: 120, endPoint x: 541, endPoint y: 202, distance: 285.1
click at [269, 112] on div "Devengado" at bounding box center [245, 94] width 77 height 36
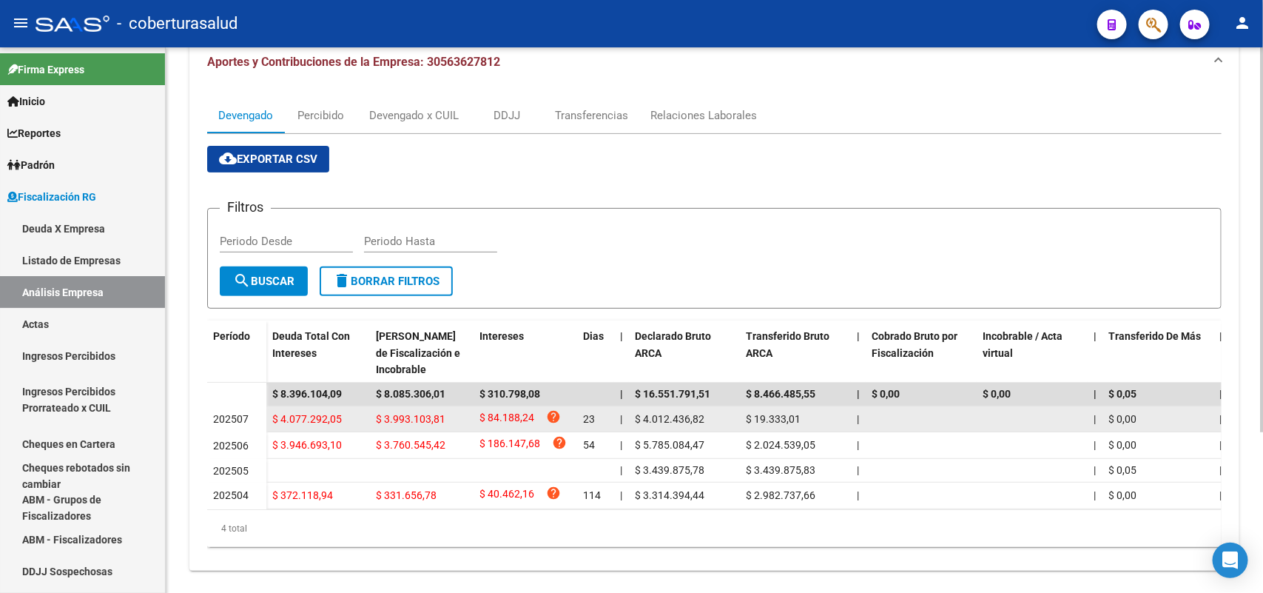
scroll to position [0, 0]
